Goal: Task Accomplishment & Management: Complete application form

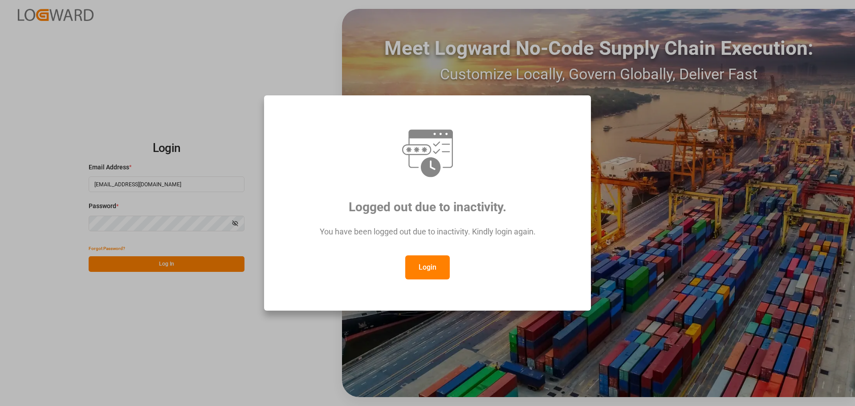
click at [436, 261] on button "Login" at bounding box center [427, 267] width 45 height 24
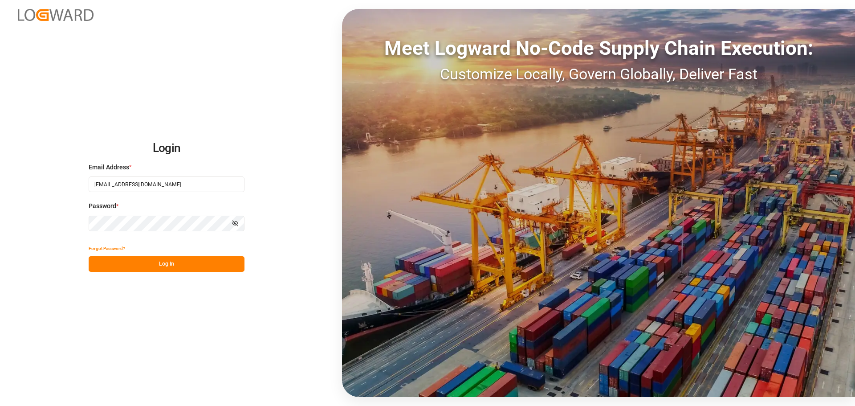
click at [204, 269] on button "Log In" at bounding box center [167, 264] width 156 height 16
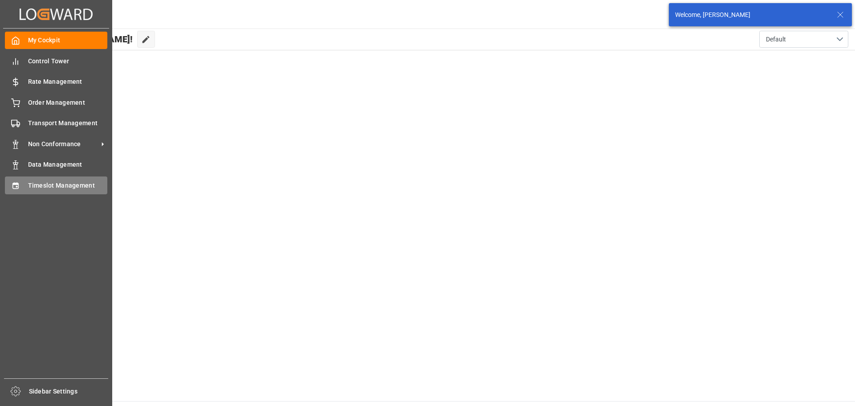
click at [53, 189] on span "Timeslot Management" at bounding box center [68, 185] width 80 height 9
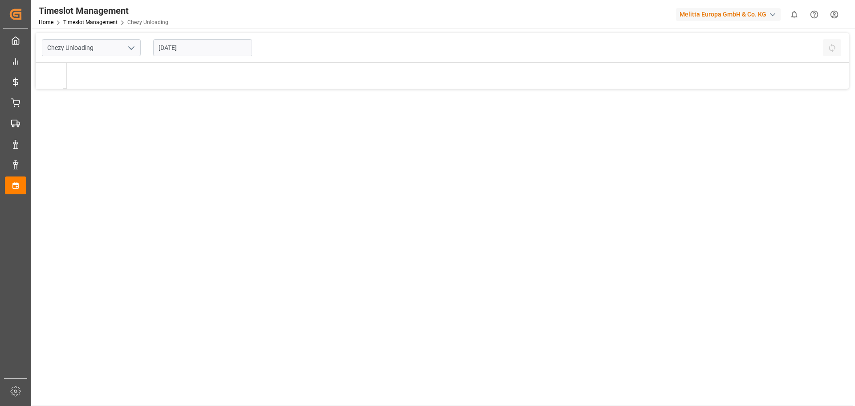
type input "Chezy Unloading"
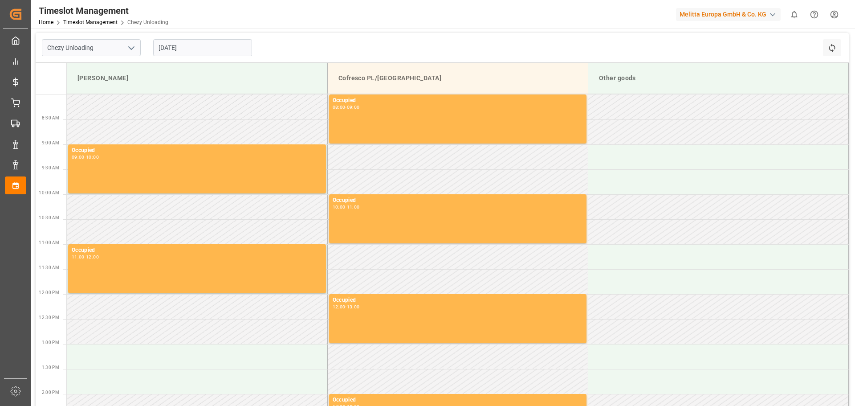
click at [180, 52] on input "[DATE]" at bounding box center [202, 47] width 99 height 17
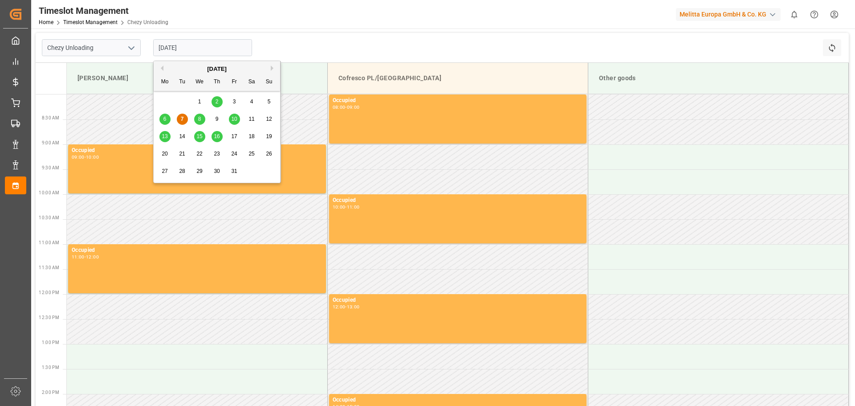
click at [200, 135] on span "15" at bounding box center [199, 136] width 6 height 6
type input "[DATE]"
